Goal: Use online tool/utility: Utilize a website feature to perform a specific function

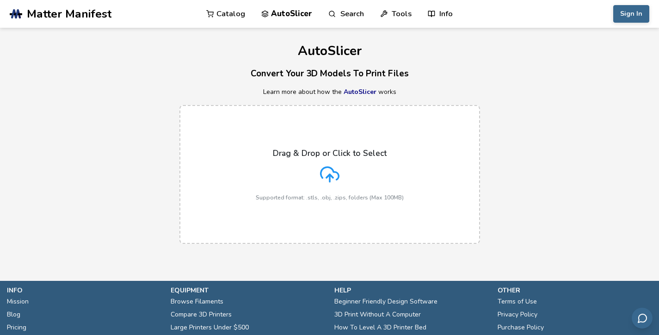
click at [366, 91] on link "AutoSlicer" at bounding box center [360, 91] width 33 height 9
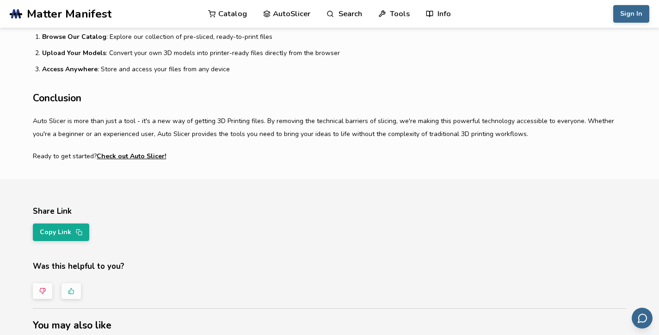
scroll to position [742, 0]
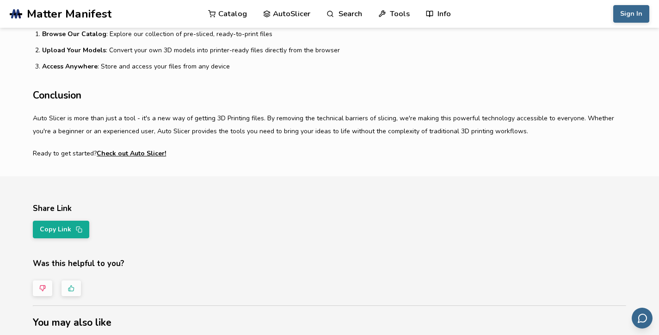
click at [151, 155] on link "Check out Auto Slicer!" at bounding box center [131, 153] width 69 height 13
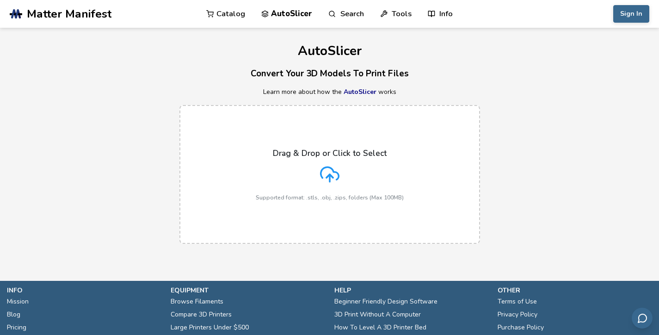
click at [322, 179] on icon at bounding box center [329, 174] width 19 height 19
click at [0, 0] on input "Drag & Drop or Click to Select Supported format: .stls, .obj, .zips, folders (M…" at bounding box center [0, 0] width 0 height 0
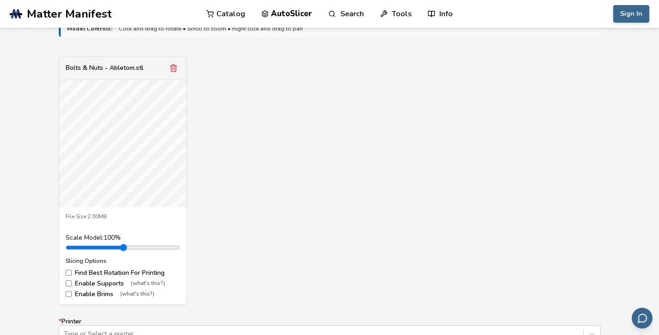
scroll to position [340, 0]
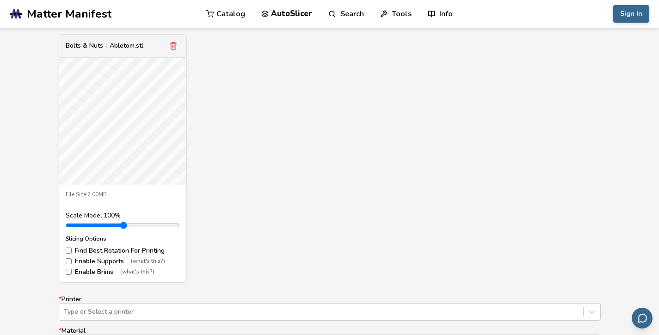
click at [255, 210] on div "Bolts & Nuts - Abletom.stl File Size: 2.00MB Scale Model: 100 % Slicing Options…" at bounding box center [330, 158] width 542 height 248
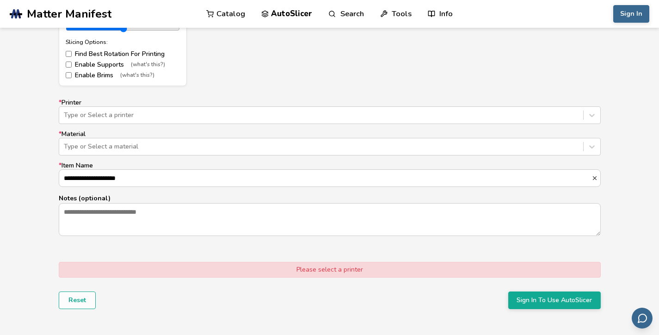
scroll to position [542, 0]
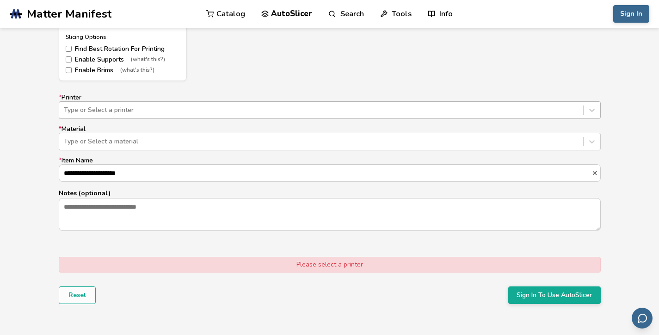
click at [267, 102] on div "Type or Select a printer" at bounding box center [330, 110] width 542 height 18
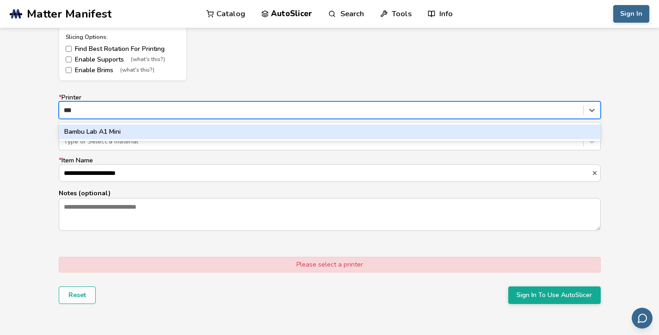
type input "****"
click at [120, 136] on div "Bambu Lab A1 Mini" at bounding box center [330, 131] width 542 height 15
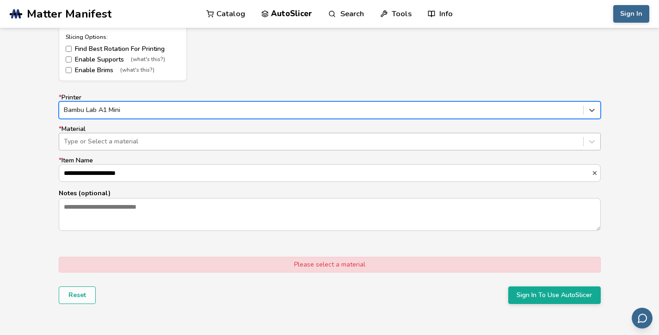
click at [123, 142] on div at bounding box center [321, 141] width 515 height 9
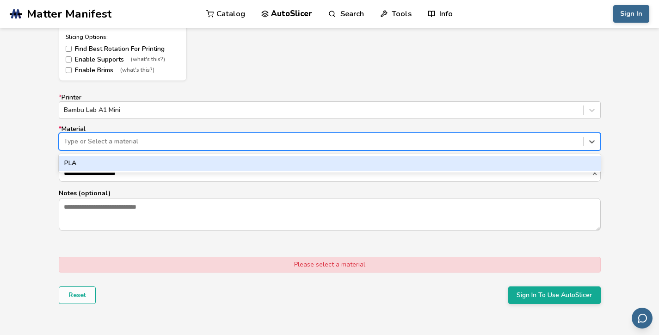
click at [123, 161] on div "PLA" at bounding box center [330, 163] width 542 height 15
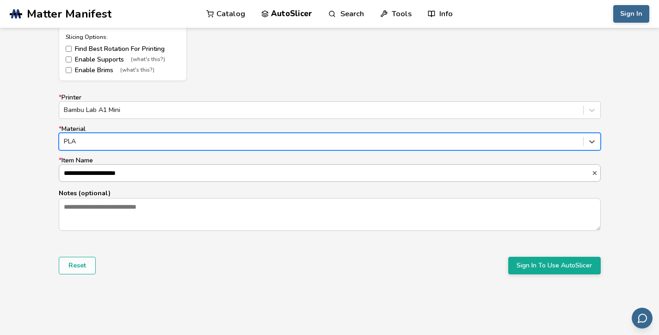
click at [126, 172] on input "**********" at bounding box center [325, 173] width 532 height 17
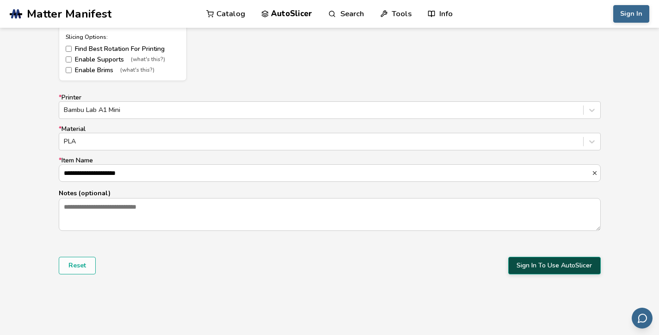
click at [534, 267] on button "Sign In To Use AutoSlicer" at bounding box center [554, 266] width 93 height 18
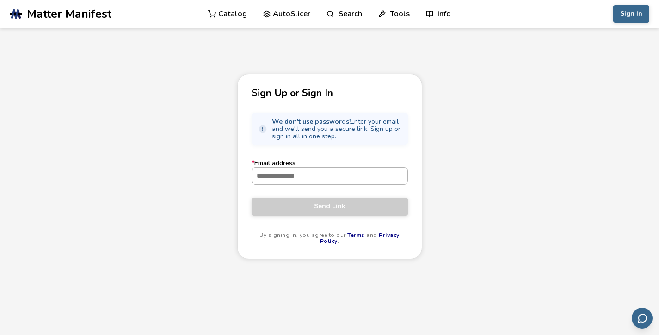
click at [390, 178] on input "* Email address" at bounding box center [329, 175] width 155 height 17
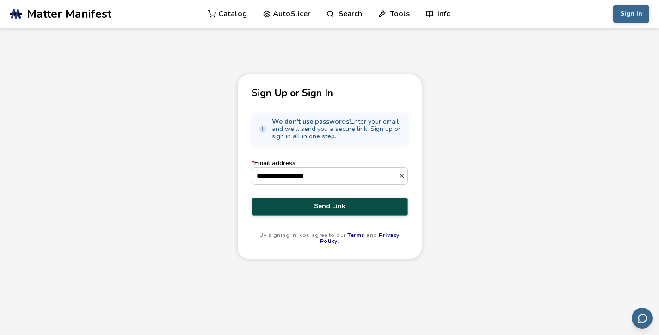
type input "**********"
click at [338, 201] on button "Send Link" at bounding box center [330, 206] width 156 height 18
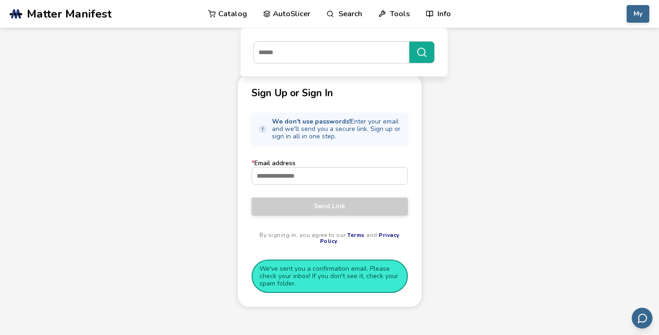
click at [298, 10] on link "AutoSlicer" at bounding box center [287, 14] width 48 height 28
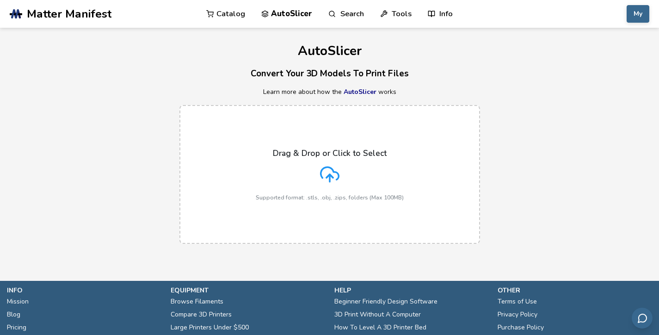
click at [223, 17] on link "Catalog" at bounding box center [225, 14] width 39 height 28
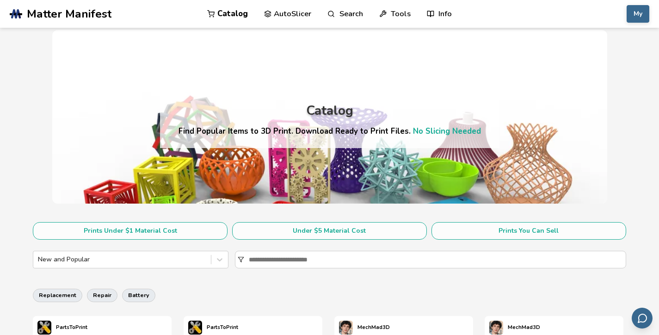
click at [104, 15] on span "Matter Manifest" at bounding box center [69, 13] width 85 height 13
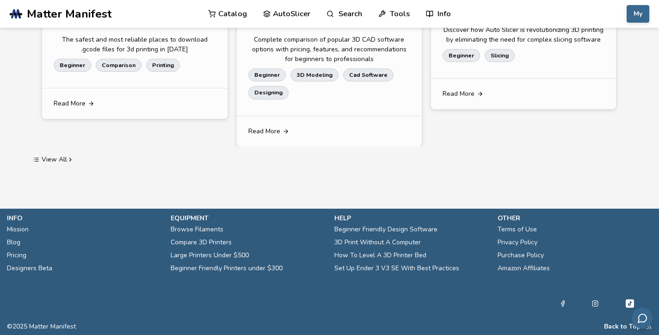
scroll to position [1872, 0]
click at [291, 14] on link "AutoSlicer" at bounding box center [287, 14] width 48 height 28
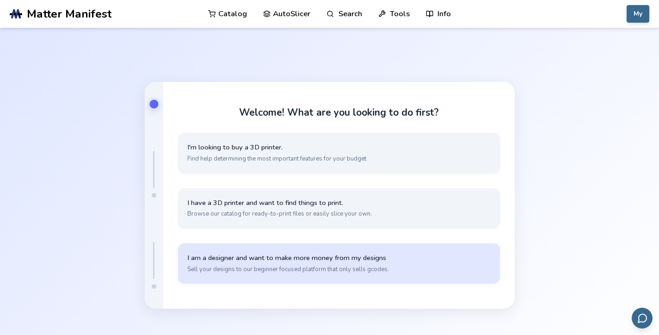
click at [335, 254] on span "I am a designer and want to make more money from my designs" at bounding box center [338, 257] width 303 height 9
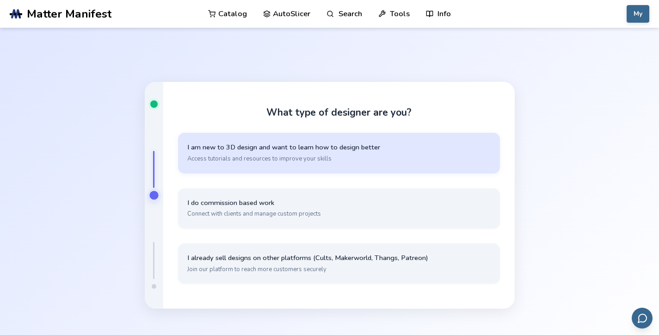
click at [376, 165] on button "I am new to 3D design and want to learn how to design better Access tutorials a…" at bounding box center [339, 153] width 322 height 40
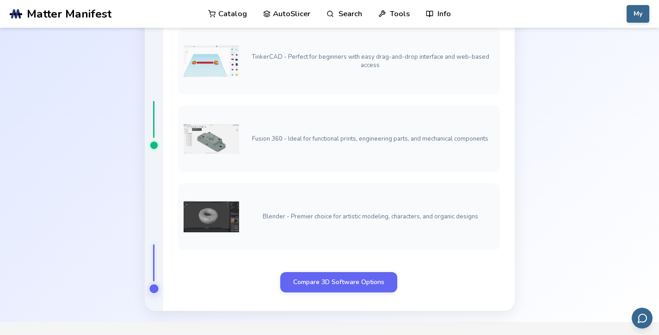
scroll to position [65, 0]
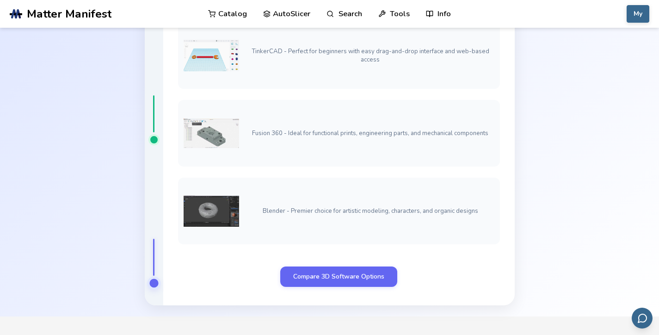
click at [335, 126] on div "Fusion 360 - Ideal for functional prints, engineering parts, and mechanical com…" at bounding box center [339, 133] width 322 height 67
click at [356, 284] on link "Compare 3D Software Options" at bounding box center [338, 276] width 117 height 20
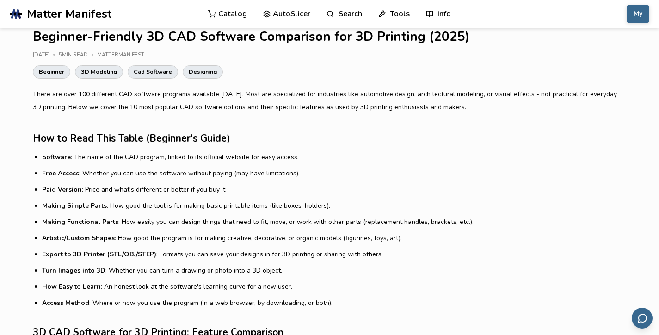
scroll to position [284, 0]
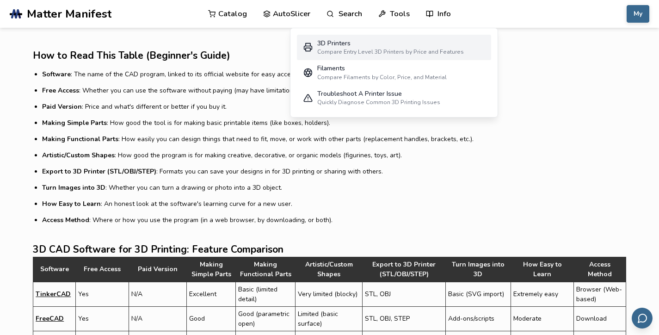
click at [346, 51] on div "Compare Entry Level 3D Printers by Price and Features" at bounding box center [390, 52] width 147 height 6
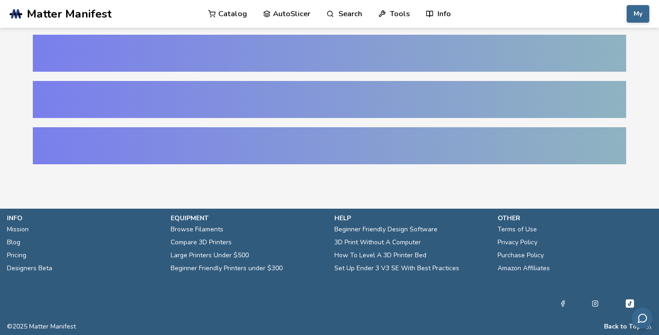
select select "**********"
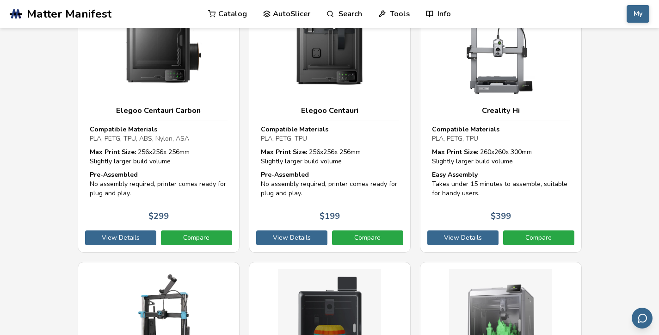
scroll to position [361, 0]
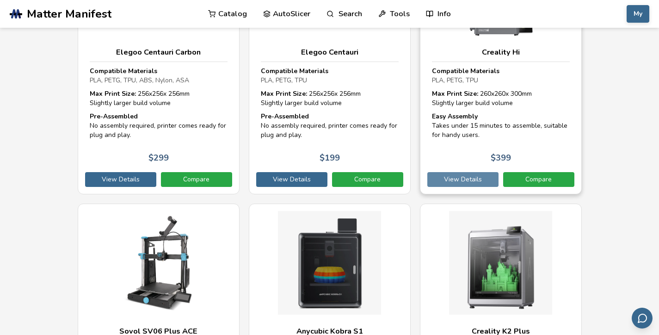
click at [473, 172] on link "View Details" at bounding box center [462, 179] width 71 height 15
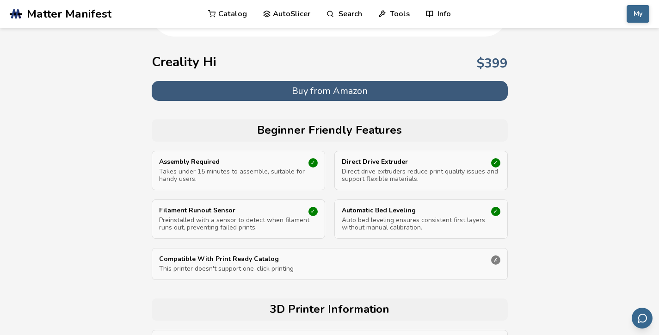
scroll to position [288, 0]
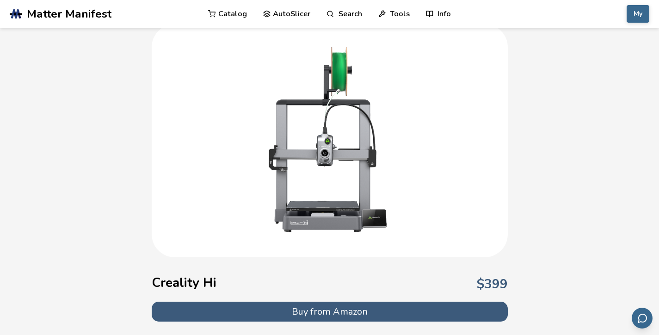
scroll to position [0, 0]
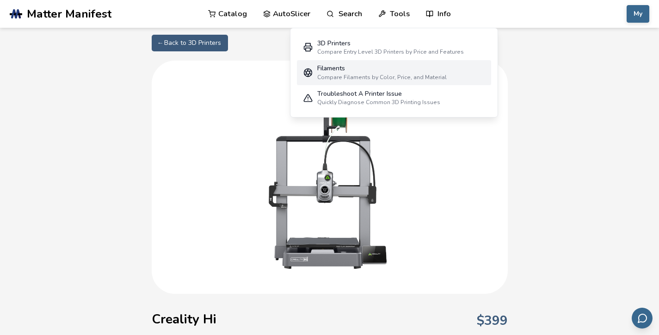
click at [376, 69] on div "Filaments" at bounding box center [382, 68] width 130 height 7
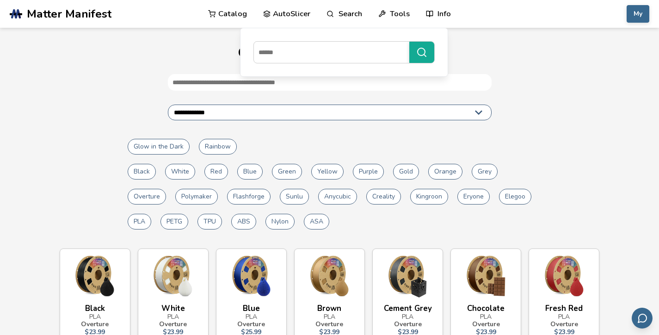
click at [285, 14] on link "AutoSlicer" at bounding box center [287, 14] width 48 height 28
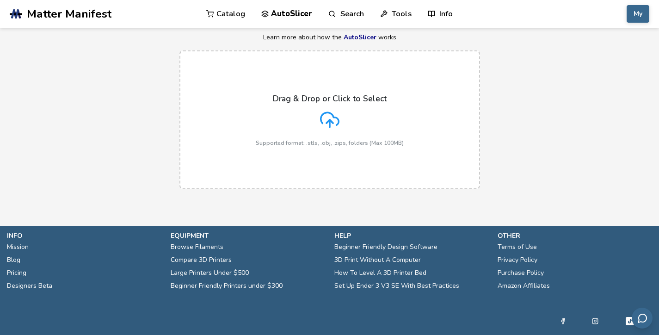
scroll to position [72, 0]
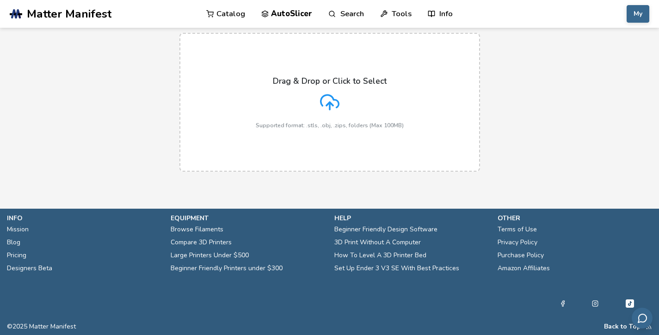
click at [23, 253] on link "Pricing" at bounding box center [16, 255] width 19 height 13
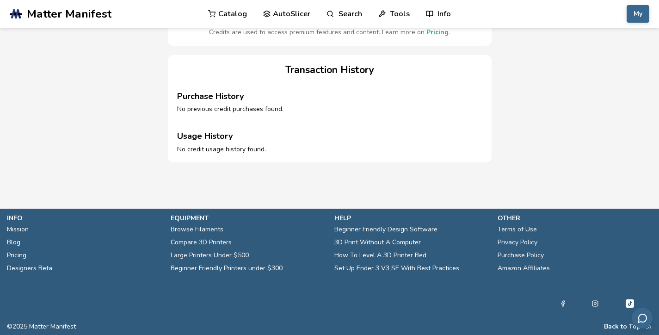
scroll to position [132, 0]
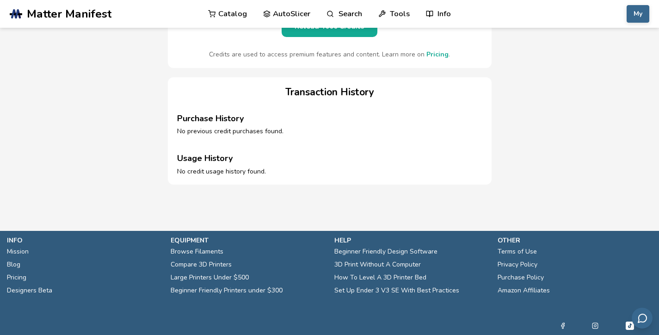
click at [432, 59] on link "Pricing" at bounding box center [437, 54] width 22 height 9
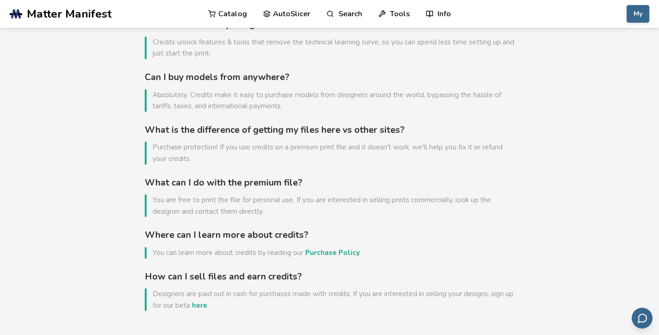
scroll to position [574, 0]
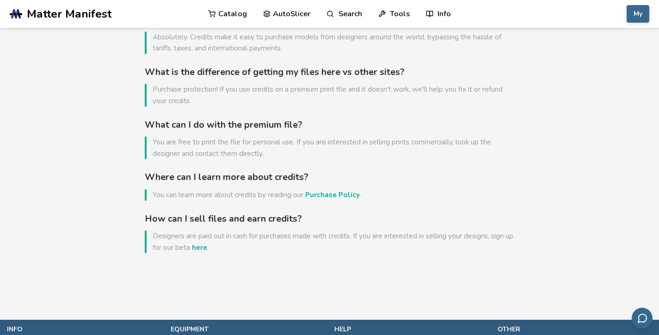
click at [241, 12] on link "Catalog" at bounding box center [227, 14] width 39 height 28
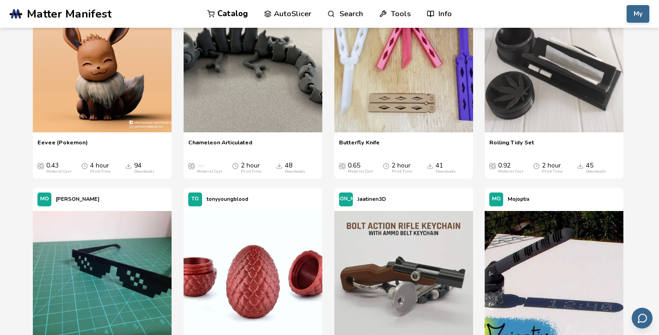
scroll to position [1195, 0]
